Goal: Find specific page/section: Find specific page/section

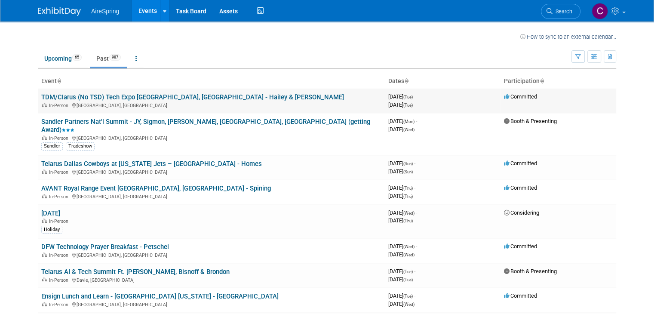
click at [136, 95] on link "TDM/Clarus (No TSD) Tech Expo [GEOGRAPHIC_DATA], [GEOGRAPHIC_DATA] - Hailey & […" at bounding box center [192, 97] width 303 height 8
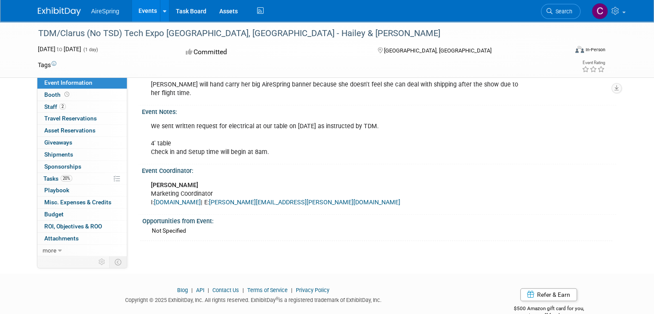
scroll to position [796, 0]
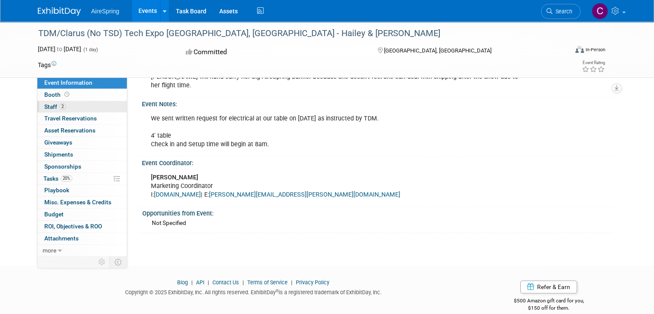
click at [50, 107] on span "Staff 2" at bounding box center [55, 106] width 22 height 7
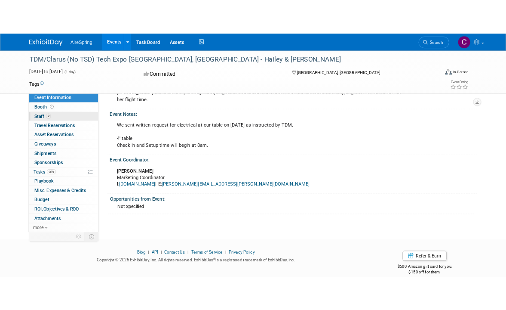
scroll to position [0, 0]
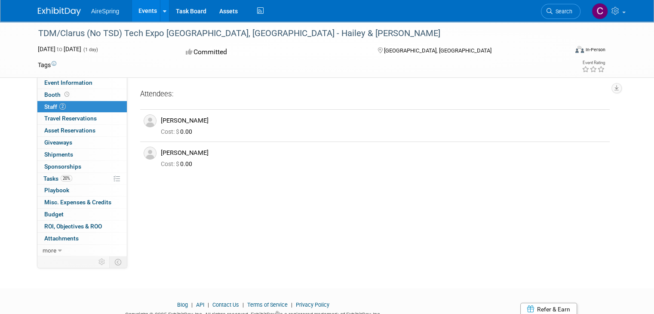
click at [342, 294] on div at bounding box center [327, 295] width 654 height 11
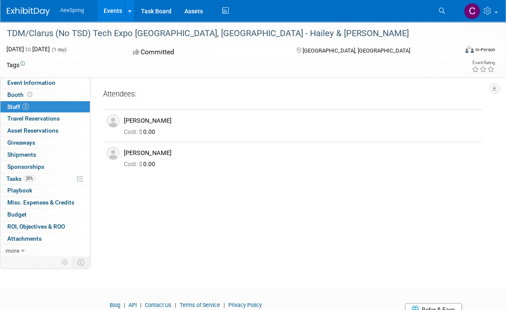
click at [51, 291] on div at bounding box center [253, 295] width 506 height 11
click at [117, 48] on div "[DATE] to [DATE] (1 day)" at bounding box center [61, 49] width 111 height 9
click at [475, 176] on div "Attendees: [PERSON_NAME]" at bounding box center [292, 136] width 379 height 94
click at [105, 66] on td at bounding box center [216, 65] width 382 height 9
click at [16, 81] on span "Event Information" at bounding box center [31, 82] width 48 height 7
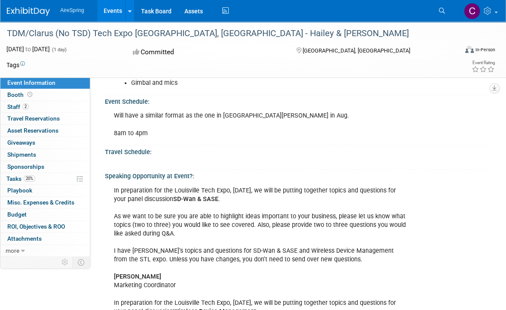
scroll to position [473, 0]
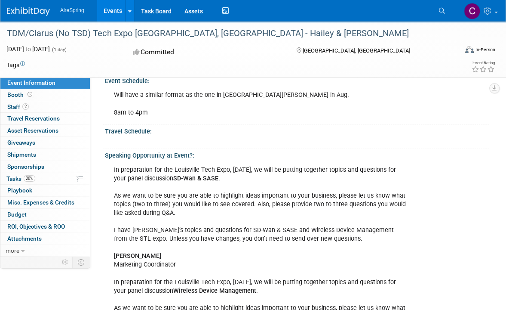
click at [170, 114] on div "Will have a similar format as the one in [GEOGRAPHIC_DATA][PERSON_NAME] in Aug.…" at bounding box center [259, 103] width 303 height 34
click at [115, 144] on div "X" at bounding box center [297, 141] width 384 height 12
click at [145, 219] on div "In preparation for the Louisville Tech Expo, [DATE], we will be putting togethe…" at bounding box center [259, 247] width 303 height 173
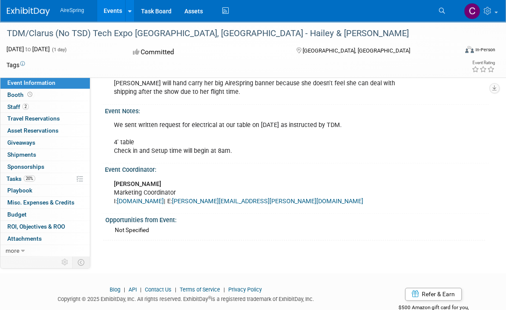
scroll to position [817, 0]
